Goal: Task Accomplishment & Management: Use online tool/utility

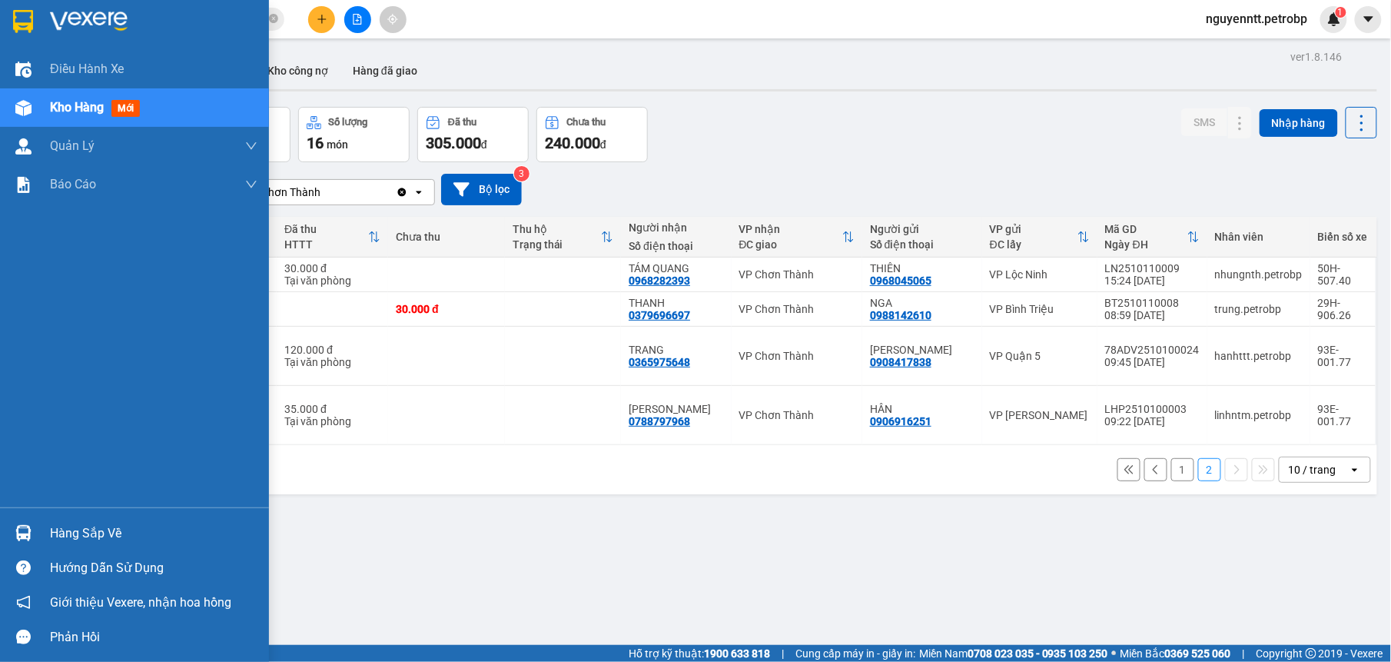
click at [22, 532] on img at bounding box center [23, 533] width 16 height 16
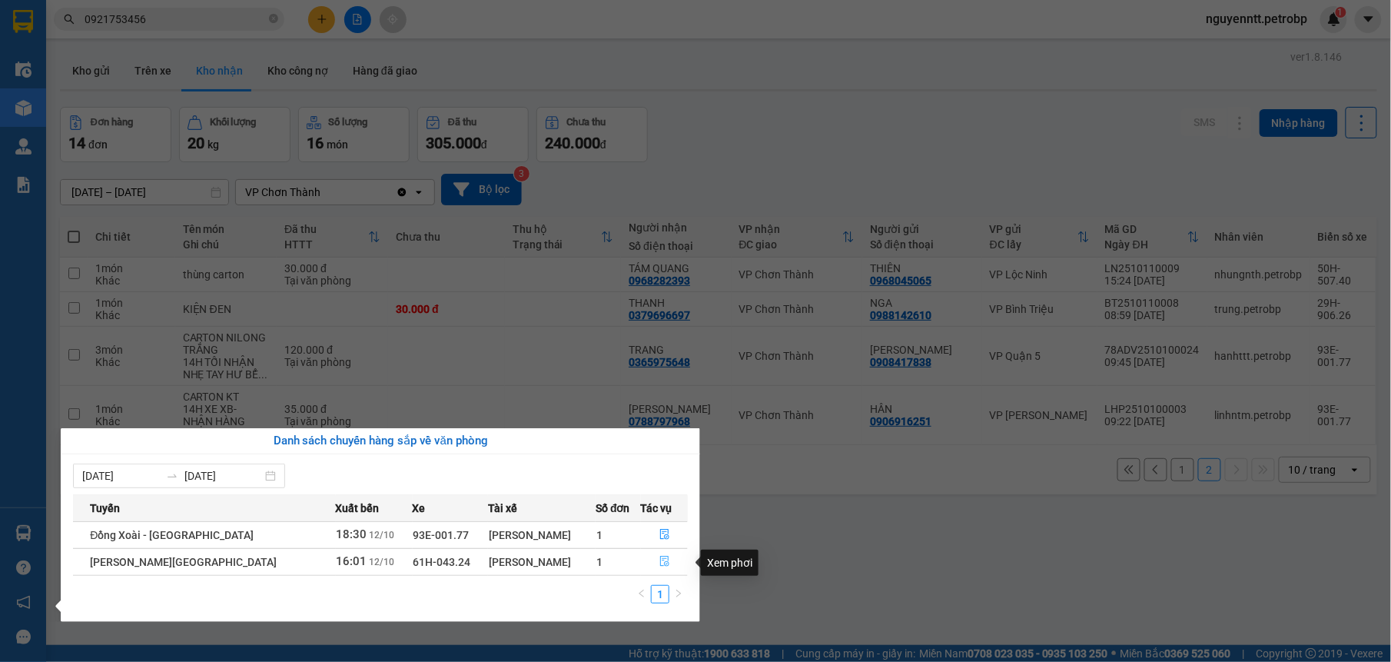
click at [665, 562] on icon "file-done" at bounding box center [664, 561] width 11 height 11
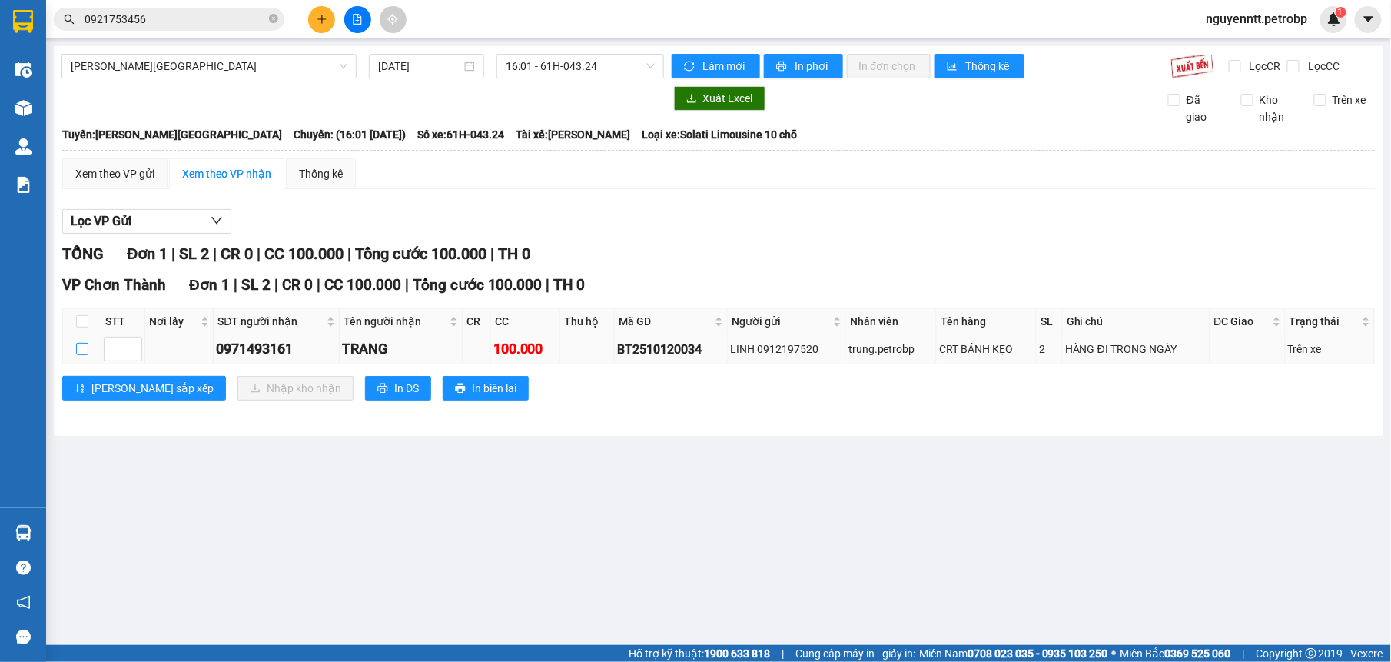
click at [78, 354] on input "checkbox" at bounding box center [82, 349] width 12 height 12
checkbox input "true"
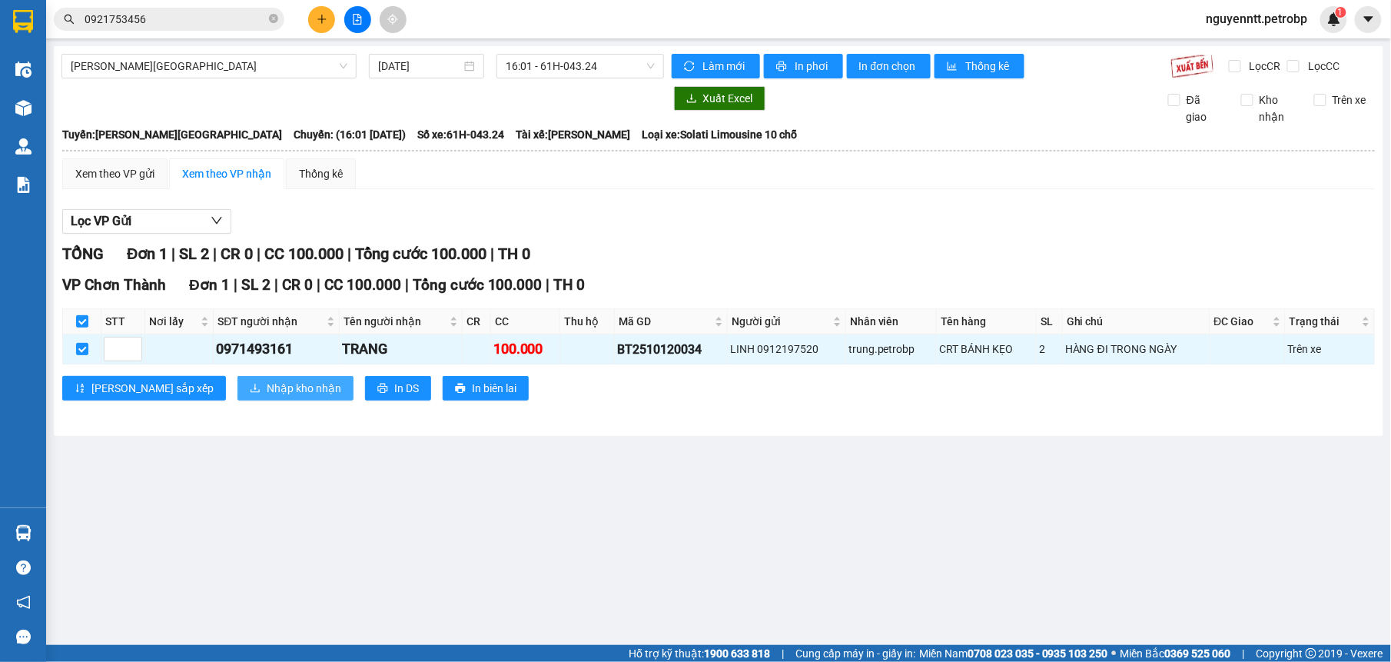
click at [267, 396] on span "Nhập kho nhận" at bounding box center [304, 388] width 75 height 17
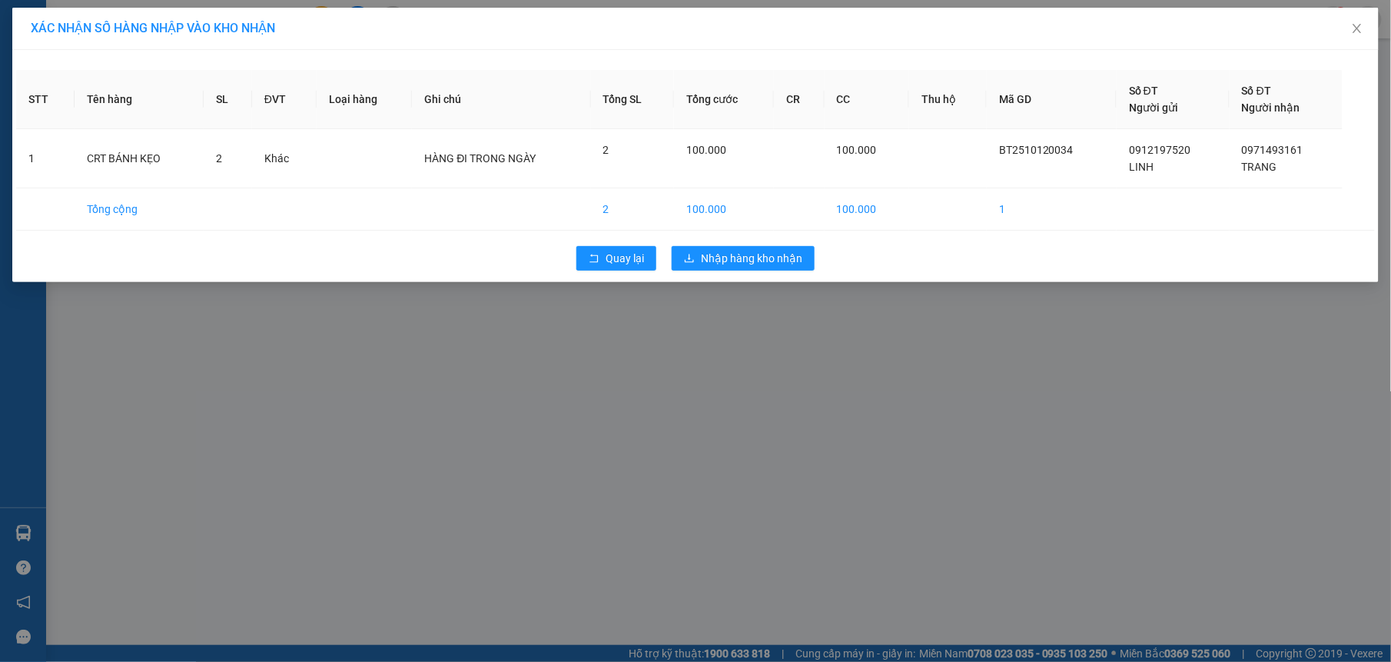
click at [755, 335] on div "XÁC NHẬN SỐ HÀNG NHẬP VÀO KHO NHẬN STT Tên hàng SL ĐVT Loại hàng Ghi chú Tổng S…" at bounding box center [695, 331] width 1391 height 662
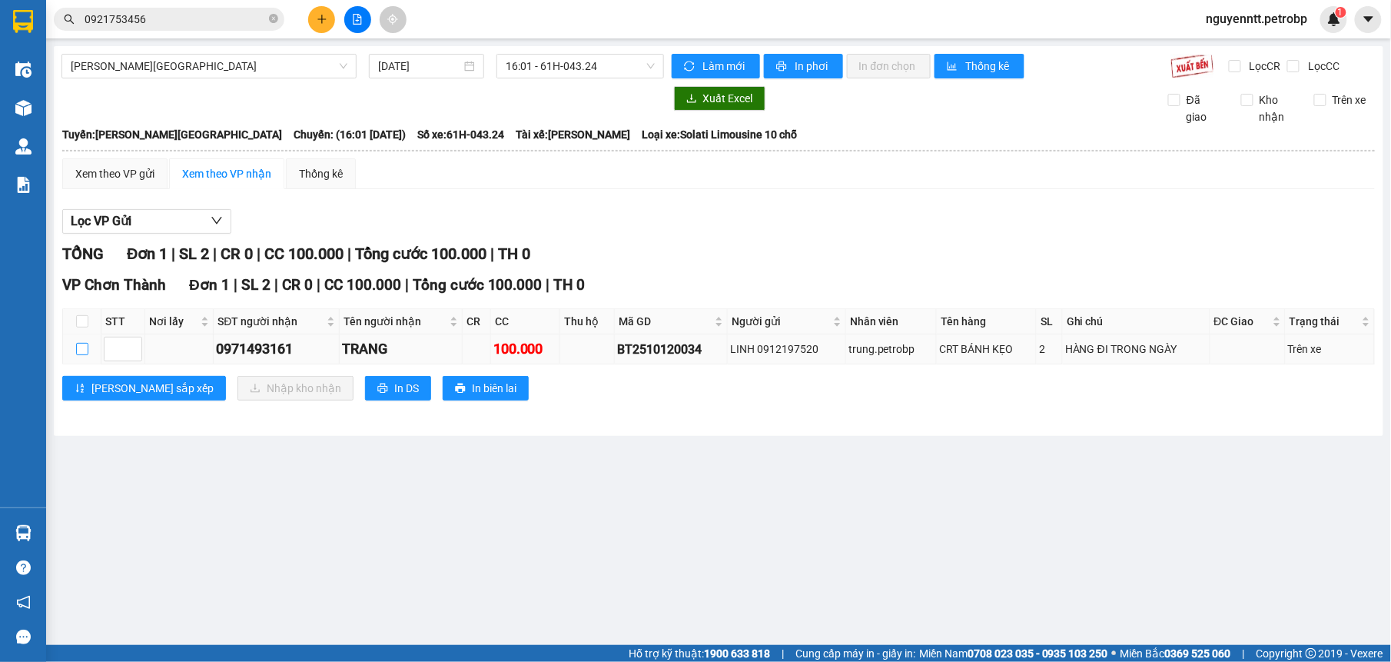
click at [81, 350] on input "checkbox" at bounding box center [82, 349] width 12 height 12
checkbox input "true"
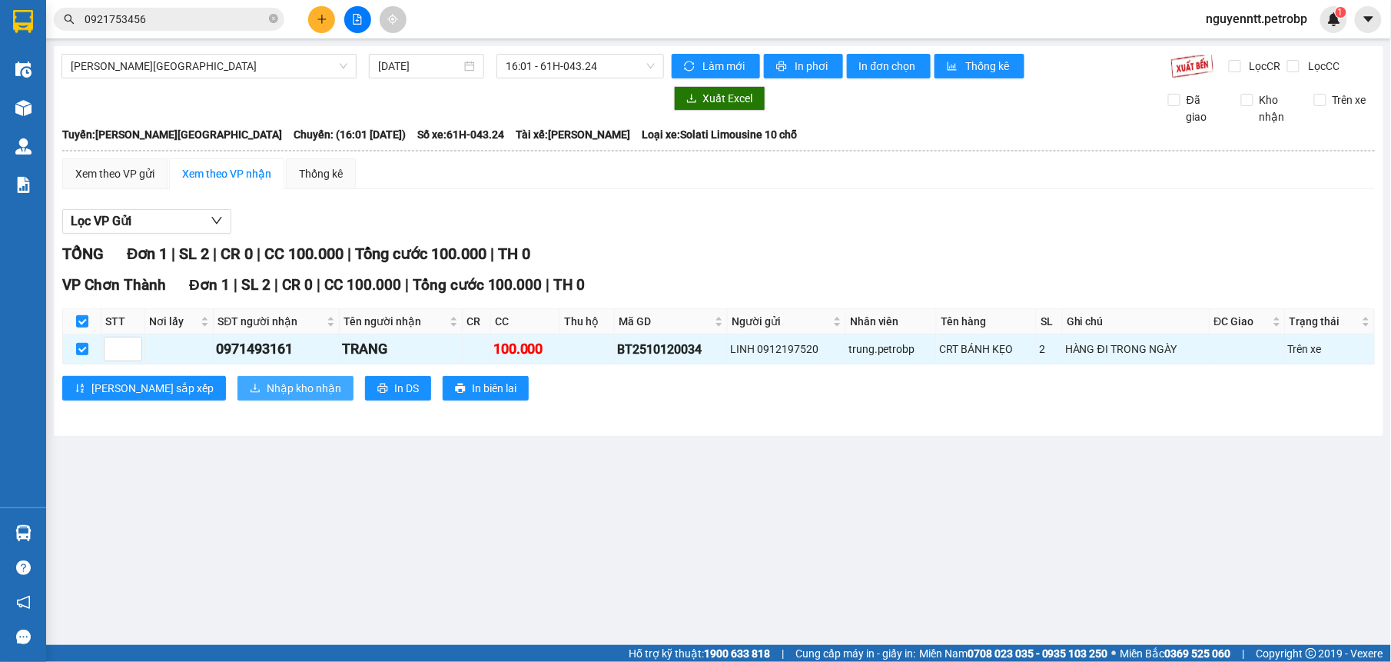
click at [267, 388] on span "Nhập kho nhận" at bounding box center [304, 388] width 75 height 17
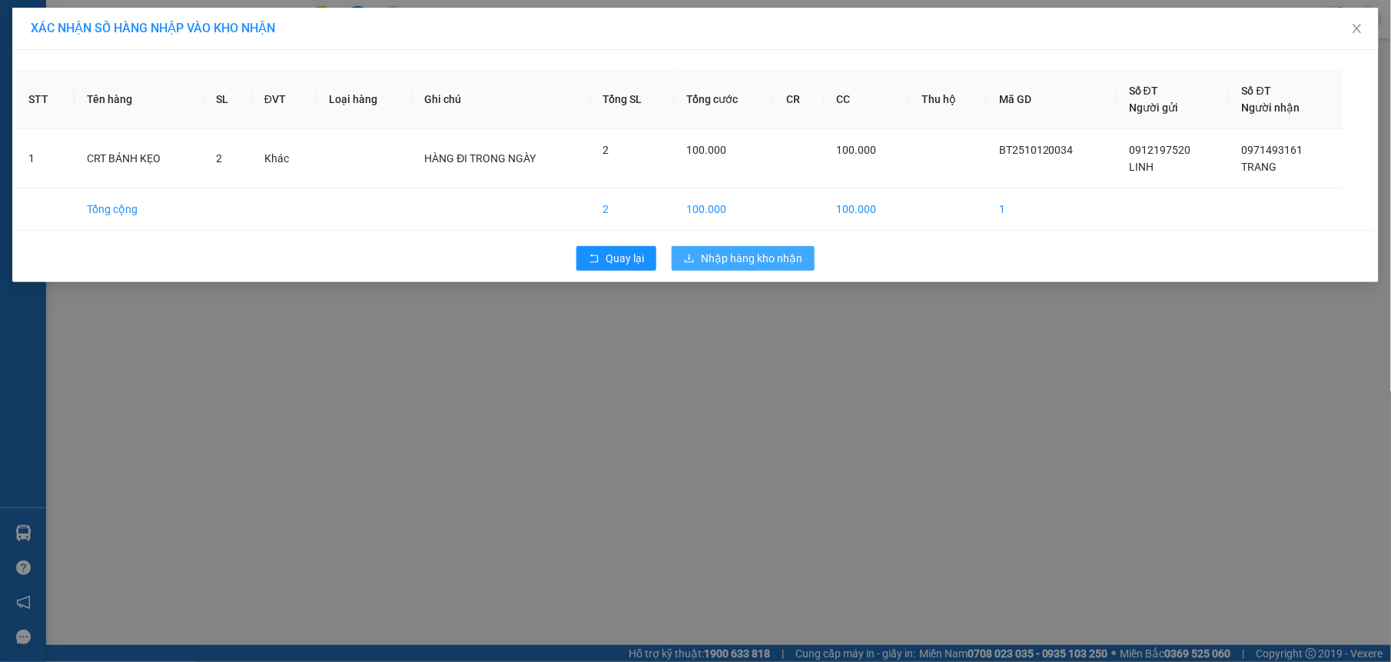
click at [738, 263] on span "Nhập hàng kho nhận" at bounding box center [751, 258] width 101 height 17
